Goal: Task Accomplishment & Management: Manage account settings

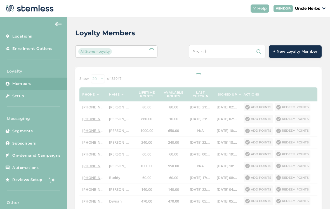
scroll to position [18, 0]
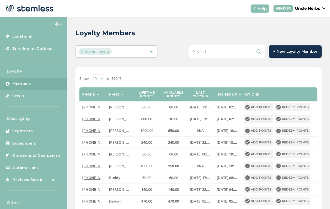
click at [239, 45] on input "text" at bounding box center [227, 51] width 77 height 13
type input "9077937883"
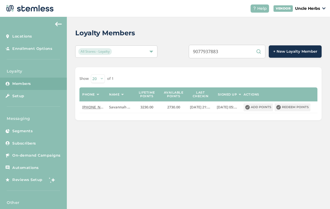
click at [237, 46] on input "9077937883" at bounding box center [227, 51] width 77 height 13
click at [234, 49] on input "9077937883" at bounding box center [227, 51] width 77 height 13
click at [236, 49] on input "9077937883" at bounding box center [227, 51] width 77 height 13
click at [223, 45] on input "text" at bounding box center [227, 51] width 77 height 13
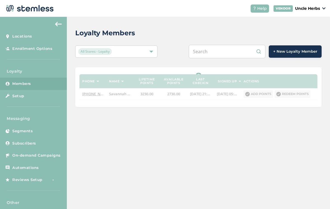
click at [220, 45] on input "text" at bounding box center [227, 51] width 77 height 13
click at [222, 45] on input "text" at bounding box center [227, 51] width 77 height 13
paste input "9"
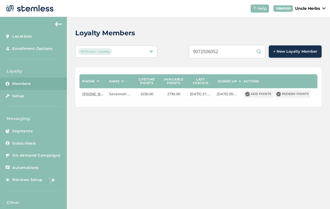
type input "9072506052"
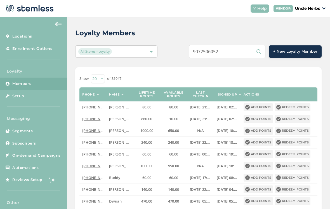
click at [246, 45] on input "9072506052" at bounding box center [227, 51] width 77 height 13
click at [217, 49] on input "9072506052" at bounding box center [227, 51] width 77 height 13
click at [214, 48] on input "9072506052" at bounding box center [227, 51] width 77 height 13
click at [239, 45] on input "9072506052" at bounding box center [227, 51] width 77 height 13
click at [237, 45] on input "9072506052" at bounding box center [227, 51] width 77 height 13
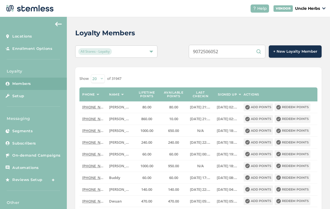
click at [236, 45] on input "9072506052" at bounding box center [227, 51] width 77 height 13
click at [222, 45] on input "9072506052" at bounding box center [227, 51] width 77 height 13
click at [223, 45] on input "9072506052" at bounding box center [227, 51] width 77 height 13
click at [246, 46] on input "9072506052" at bounding box center [227, 51] width 77 height 13
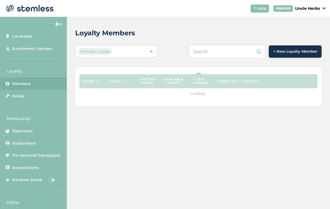
scroll to position [9, 0]
click at [224, 49] on input "text" at bounding box center [227, 51] width 77 height 13
click at [212, 45] on input "text" at bounding box center [227, 51] width 77 height 13
click at [213, 47] on input "text" at bounding box center [227, 51] width 77 height 13
paste input "9072506052"
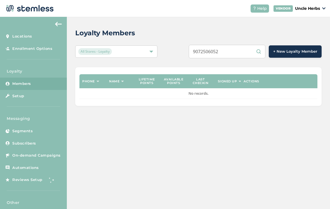
type input "9072506052"
click at [239, 45] on input "9072506052" at bounding box center [227, 51] width 77 height 13
click at [233, 45] on input "9072506052" at bounding box center [227, 51] width 77 height 13
click at [230, 45] on input "9072506052" at bounding box center [227, 51] width 77 height 13
click at [228, 46] on input "9072506052" at bounding box center [227, 51] width 77 height 13
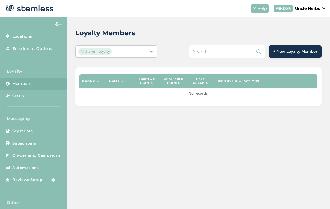
click at [217, 45] on input "text" at bounding box center [227, 51] width 77 height 13
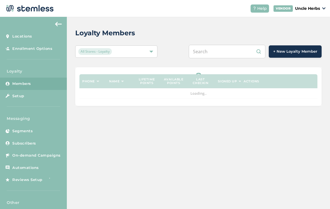
click at [221, 46] on input "text" at bounding box center [227, 51] width 77 height 13
paste input "9072506052"
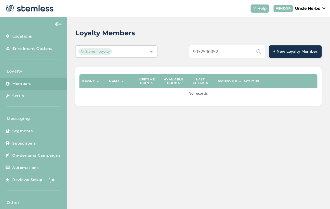
type input "9072506052"
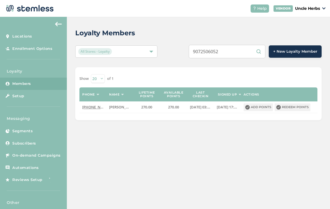
click at [292, 103] on button "Redeem points" at bounding box center [293, 107] width 36 height 8
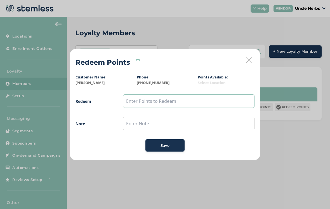
click at [166, 101] on input "text" at bounding box center [189, 100] width 132 height 13
type input "150"
click at [156, 144] on div "Save" at bounding box center [165, 146] width 30 height 6
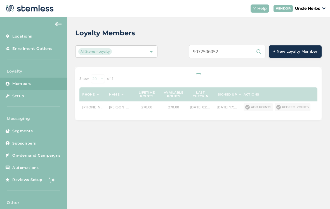
click at [232, 53] on input "9072506052" at bounding box center [227, 51] width 77 height 13
type input "9077937883"
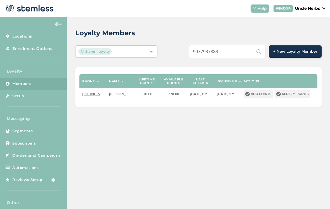
click at [243, 57] on input "9077937883" at bounding box center [227, 51] width 77 height 13
click at [244, 57] on input "9077937883" at bounding box center [227, 51] width 77 height 13
click at [244, 54] on input "9077937883" at bounding box center [227, 51] width 77 height 13
click at [247, 53] on input "9077937883" at bounding box center [227, 51] width 77 height 13
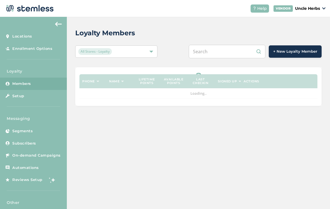
click at [236, 58] on input "text" at bounding box center [227, 51] width 77 height 13
click at [221, 51] on input "text" at bounding box center [227, 51] width 77 height 13
click at [221, 53] on input "text" at bounding box center [227, 51] width 77 height 13
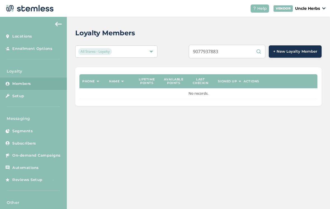
click at [242, 53] on input "9077937883" at bounding box center [227, 51] width 77 height 13
type input "9077937883"
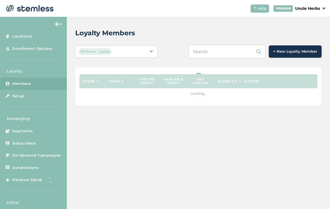
click at [238, 53] on input "text" at bounding box center [227, 51] width 77 height 13
type input "9077937883"
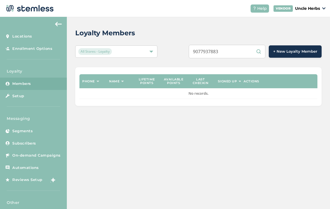
click at [239, 52] on input "9077937883" at bounding box center [227, 51] width 77 height 13
click at [250, 0] on header "Help VENDOR Uncle Herbs" at bounding box center [165, 8] width 330 height 17
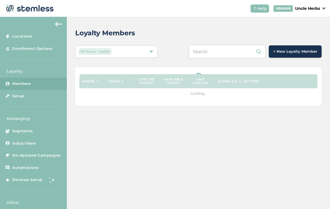
click at [232, 56] on input "text" at bounding box center [227, 51] width 77 height 13
type input "9077937883"
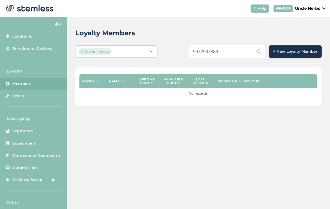
click at [244, 58] on input "9077937883" at bounding box center [227, 51] width 77 height 13
click at [235, 52] on input "9077937883" at bounding box center [227, 51] width 77 height 13
click at [249, 51] on input "9077937883" at bounding box center [227, 51] width 77 height 13
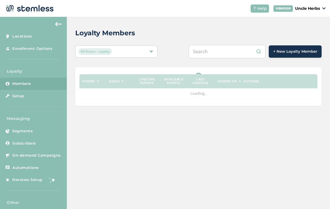
click at [240, 55] on input "text" at bounding box center [227, 51] width 77 height 13
type input "9077937883"
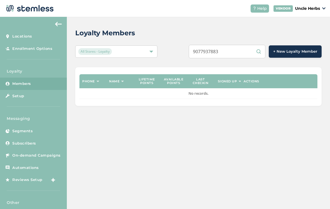
click at [240, 53] on input "9077937883" at bounding box center [227, 51] width 77 height 13
click at [247, 55] on input "9077937883" at bounding box center [227, 51] width 77 height 13
click at [246, 57] on input "9077937883" at bounding box center [227, 51] width 77 height 13
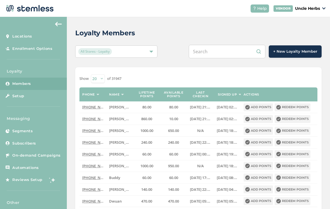
click at [235, 55] on input "text" at bounding box center [227, 51] width 77 height 13
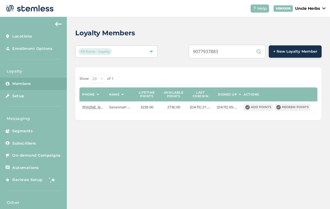
click at [237, 53] on input "9077937883" at bounding box center [227, 51] width 77 height 13
type input "9"
click at [217, 55] on input "text" at bounding box center [227, 51] width 77 height 13
click at [221, 54] on input "text" at bounding box center [227, 51] width 77 height 13
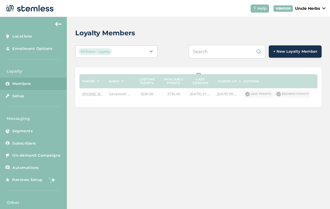
paste input "9072052407"
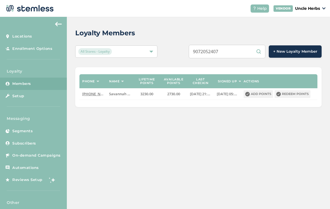
click at [240, 55] on input "9072052407" at bounding box center [227, 51] width 77 height 13
click at [218, 129] on div "Loyalty Members All Stores - Loyalty 9072052407 + New Loyalty Member Phone Name…" at bounding box center [198, 113] width 263 height 192
click at [243, 52] on input "9072052407" at bounding box center [227, 51] width 77 height 13
click at [228, 52] on input "9073012507" at bounding box center [227, 51] width 77 height 13
click at [224, 53] on input "9073012507" at bounding box center [227, 51] width 77 height 13
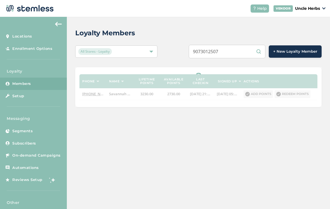
click at [245, 57] on input "9073012507" at bounding box center [227, 51] width 77 height 13
type input "9073012507"
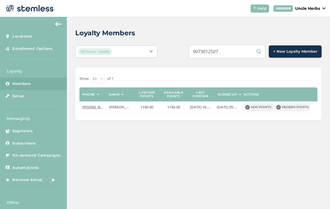
click at [243, 51] on input "9073012507" at bounding box center [227, 51] width 77 height 13
click at [295, 111] on button "Redeem points" at bounding box center [293, 107] width 36 height 8
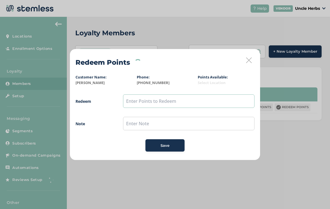
click at [185, 105] on input "text" at bounding box center [189, 100] width 132 height 13
type input "500"
click at [178, 148] on div "Save" at bounding box center [165, 146] width 30 height 6
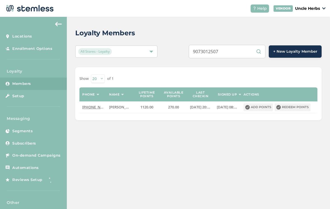
click at [295, 110] on button "Redeem points" at bounding box center [293, 107] width 36 height 8
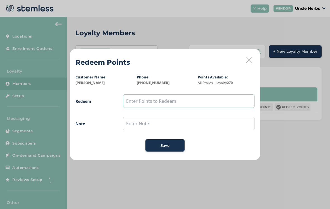
click at [158, 102] on input "text" at bounding box center [189, 100] width 132 height 13
type input "250"
click at [166, 145] on span "Save" at bounding box center [165, 146] width 9 height 6
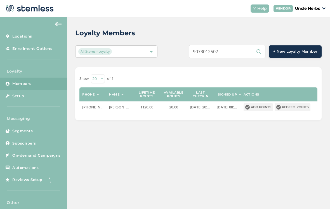
click at [240, 51] on input "9073012507" at bounding box center [227, 51] width 77 height 13
click at [242, 51] on input "9077937883" at bounding box center [227, 51] width 77 height 13
type input "9"
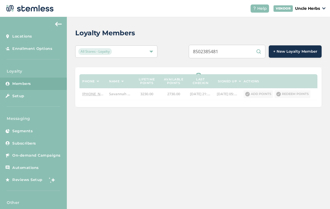
click at [229, 53] on input "8502385481" at bounding box center [227, 51] width 77 height 13
click at [224, 53] on input "8502385481" at bounding box center [227, 51] width 77 height 13
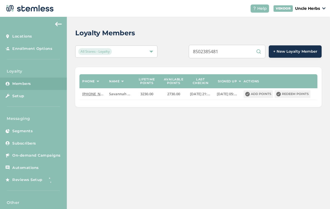
click at [243, 55] on input "8502385481" at bounding box center [227, 51] width 77 height 13
type input "8502385481"
click at [246, 57] on input "8502385481" at bounding box center [227, 51] width 77 height 13
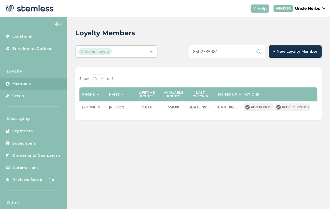
click at [296, 108] on button "Redeem points" at bounding box center [293, 107] width 36 height 8
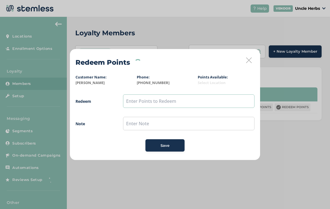
click at [202, 101] on input "text" at bounding box center [189, 100] width 132 height 13
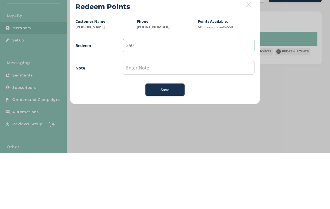
type input "250"
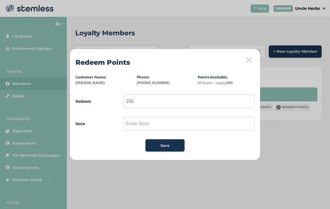
click at [170, 147] on div "Save" at bounding box center [165, 146] width 30 height 6
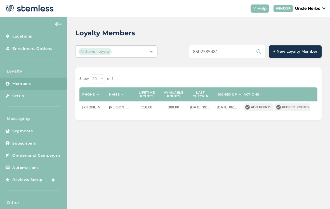
click at [243, 49] on input "8502385481" at bounding box center [227, 51] width 77 height 13
type input "8"
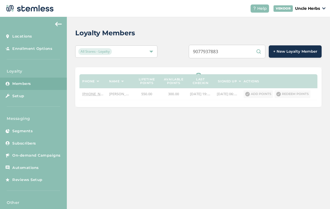
type input "9077937883"
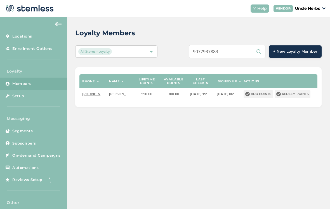
click at [252, 57] on input "9077937883" at bounding box center [227, 51] width 77 height 13
click at [245, 53] on input "9077937883" at bounding box center [227, 51] width 77 height 13
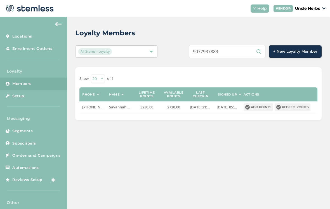
click at [297, 108] on button "Redeem points" at bounding box center [293, 107] width 36 height 8
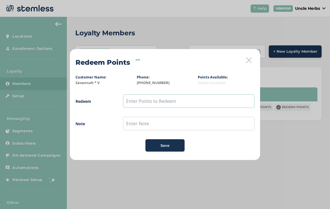
click at [180, 104] on input "text" at bounding box center [189, 100] width 132 height 13
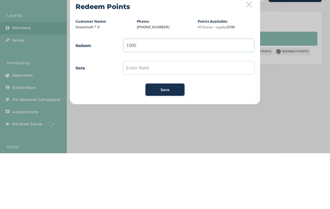
type input "1000"
click at [227, 117] on input "text" at bounding box center [189, 123] width 132 height 13
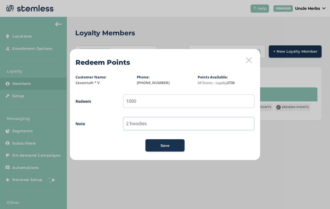
type input "2 hoodies"
click at [248, 63] on icon at bounding box center [249, 60] width 6 height 6
